Goal: Task Accomplishment & Management: Complete application form

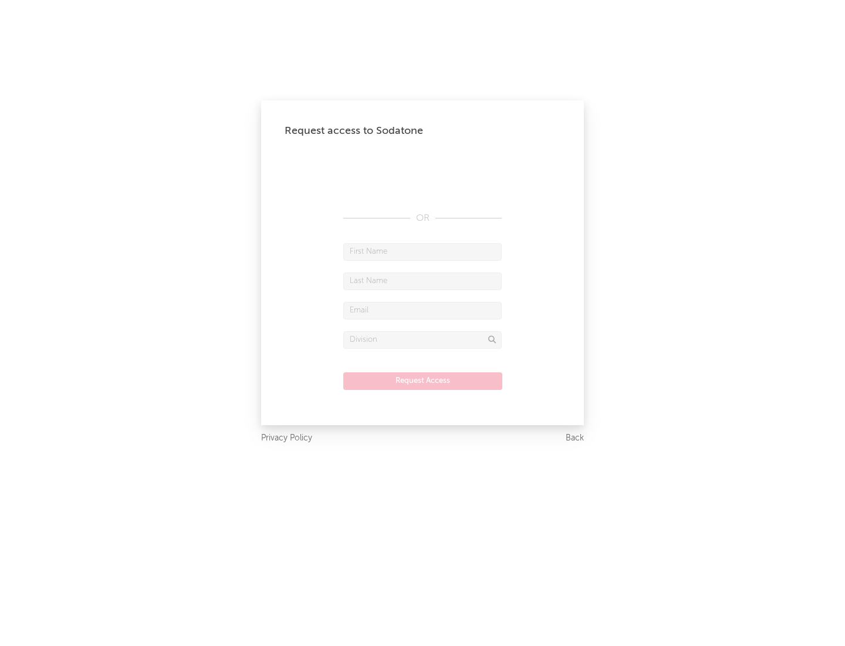
click at [423, 251] on input "text" at bounding box center [422, 252] width 159 height 18
type input "[PERSON_NAME]"
click at [423, 281] on input "text" at bounding box center [422, 281] width 159 height 18
type input "[PERSON_NAME]"
click at [423, 310] on input "text" at bounding box center [422, 311] width 159 height 18
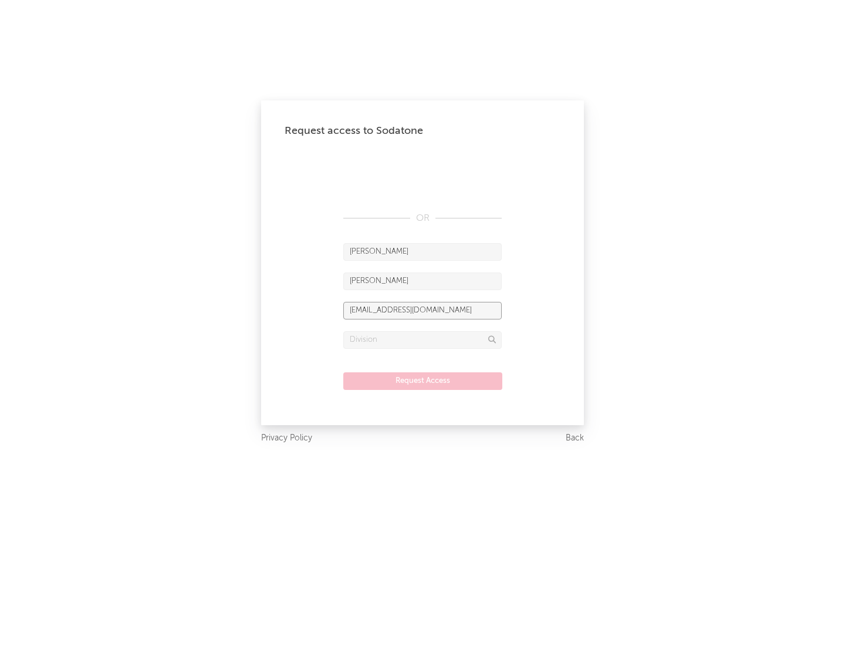
type input "[EMAIL_ADDRESS][DOMAIN_NAME]"
click at [423, 339] on input "text" at bounding box center [422, 340] width 159 height 18
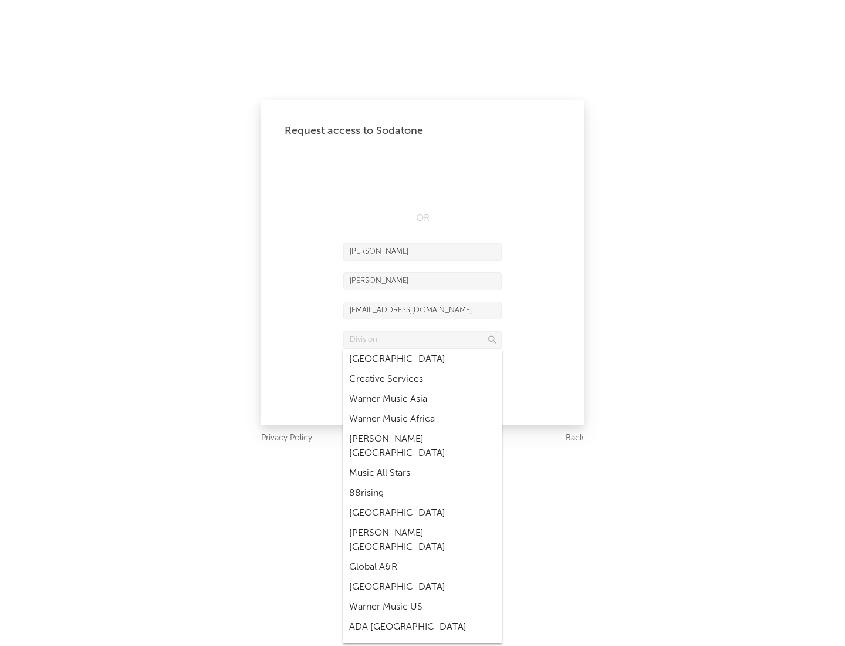
click at [423, 463] on div "Music All Stars" at bounding box center [422, 473] width 159 height 20
type input "Music All Stars"
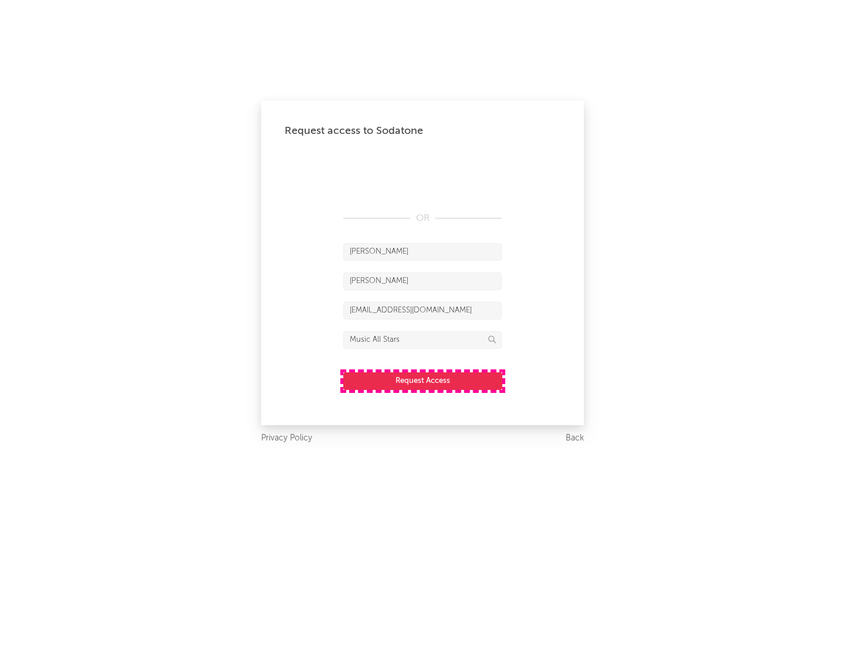
click at [423, 380] on button "Request Access" at bounding box center [422, 381] width 159 height 18
